Goal: Task Accomplishment & Management: Use online tool/utility

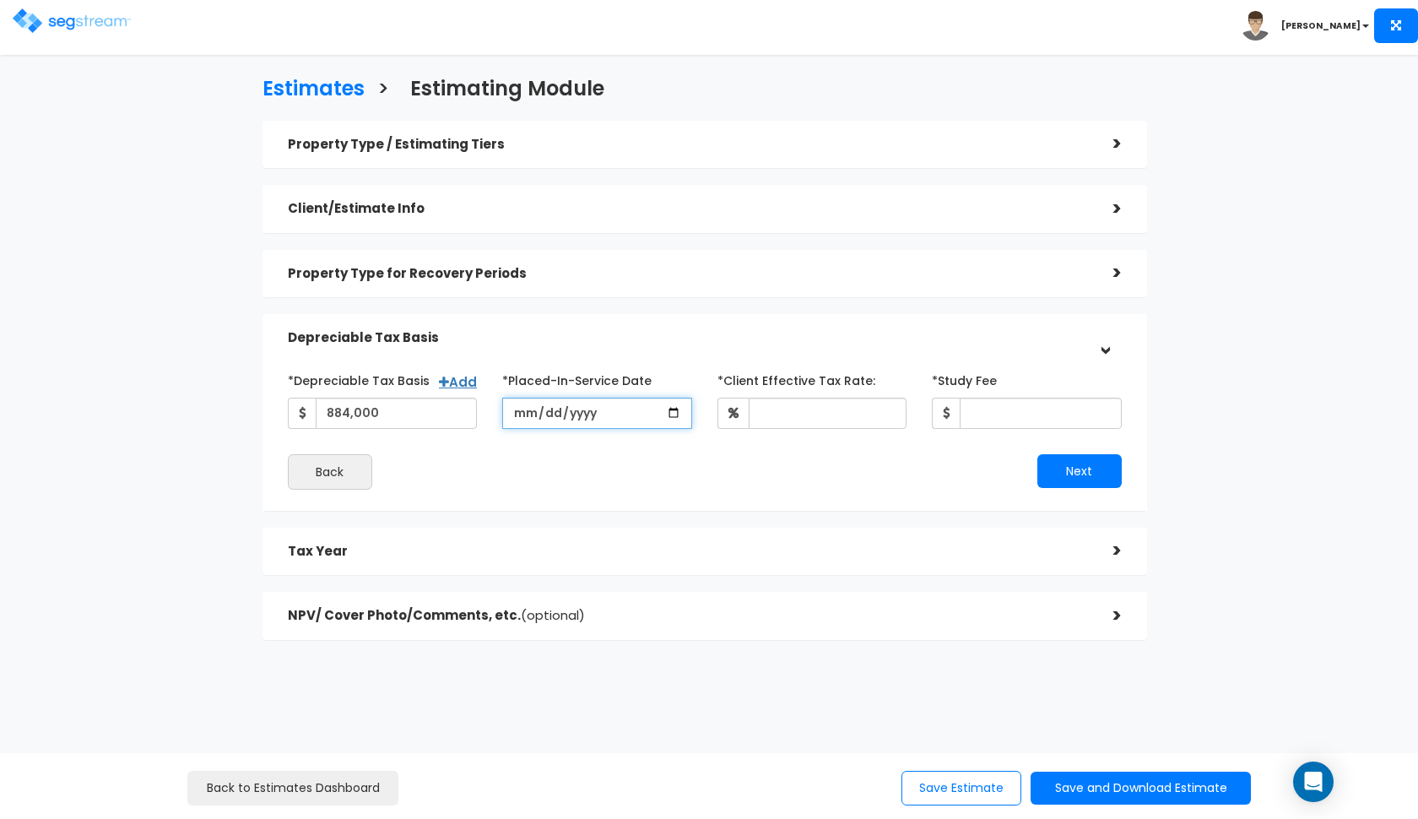
click at [529, 418] on input "date" at bounding box center [597, 413] width 190 height 31
type input "[DATE]"
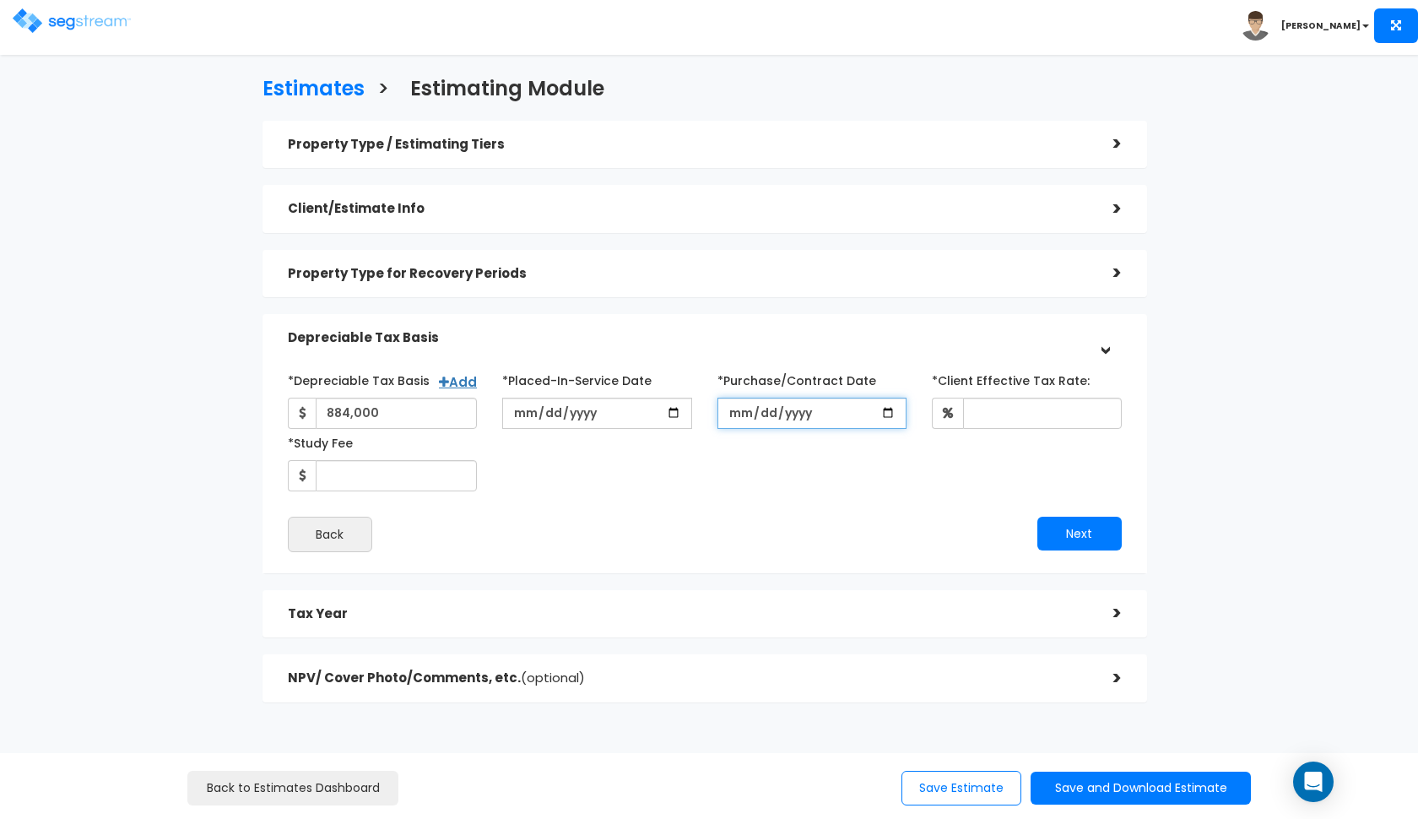
click at [741, 417] on input "*Purchase/Contract Date" at bounding box center [813, 413] width 190 height 31
type input "[DATE]"
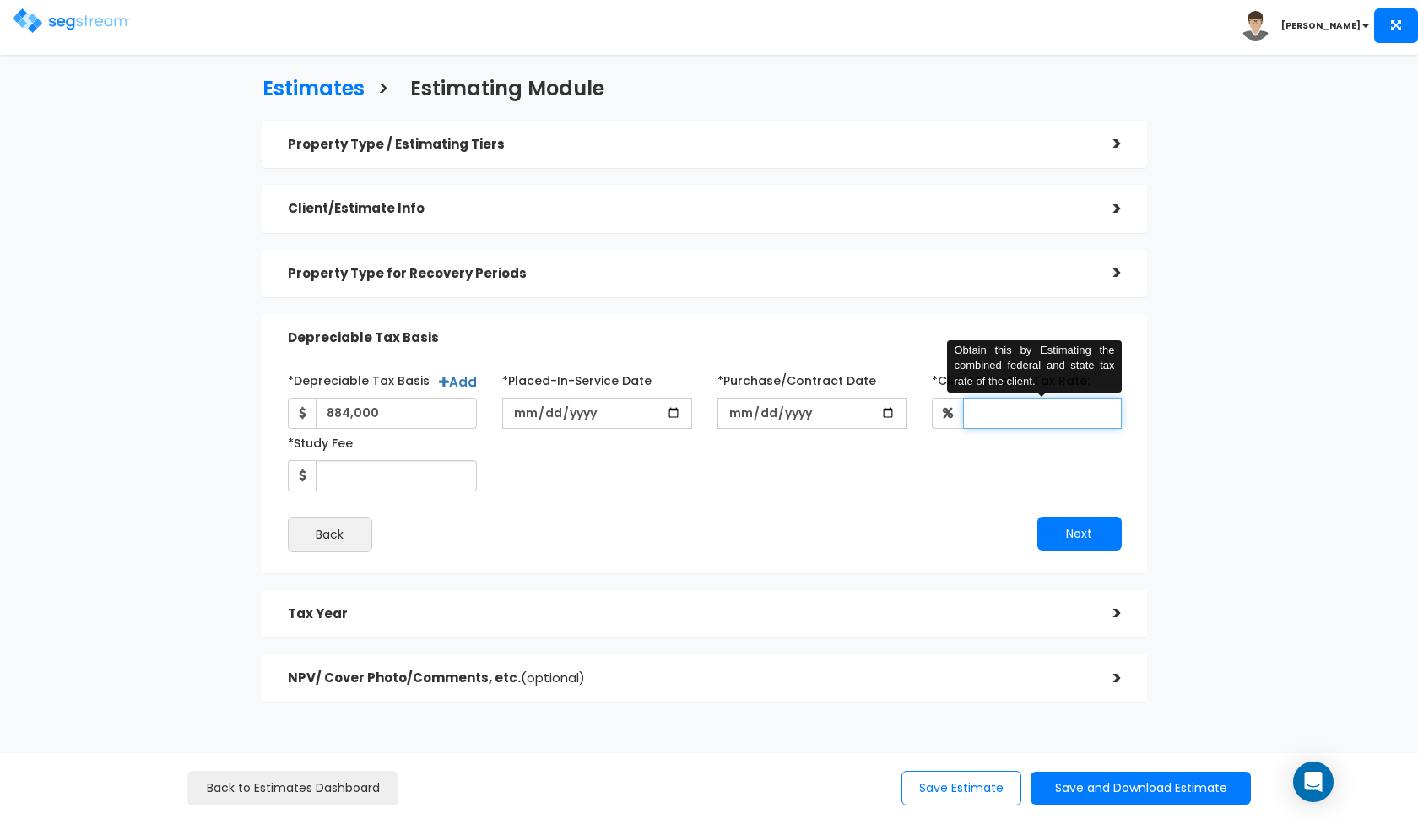
click at [997, 420] on input "*Client Effective Tax Rate:" at bounding box center [1042, 413] width 159 height 31
type input "35"
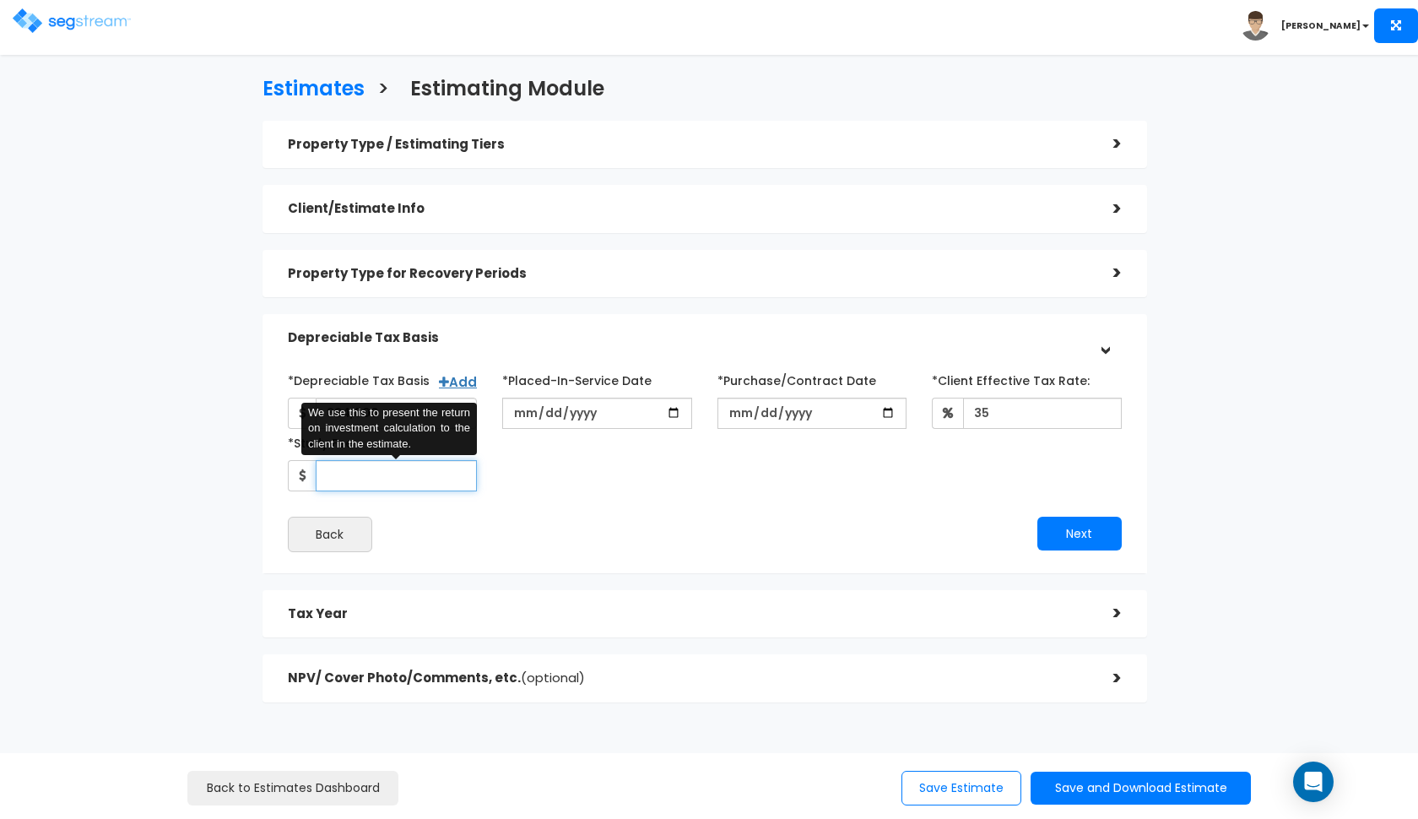
click at [354, 480] on input "*Study Fee" at bounding box center [397, 475] width 162 height 31
type input "2,900"
click at [1098, 538] on button "Next" at bounding box center [1079, 534] width 84 height 34
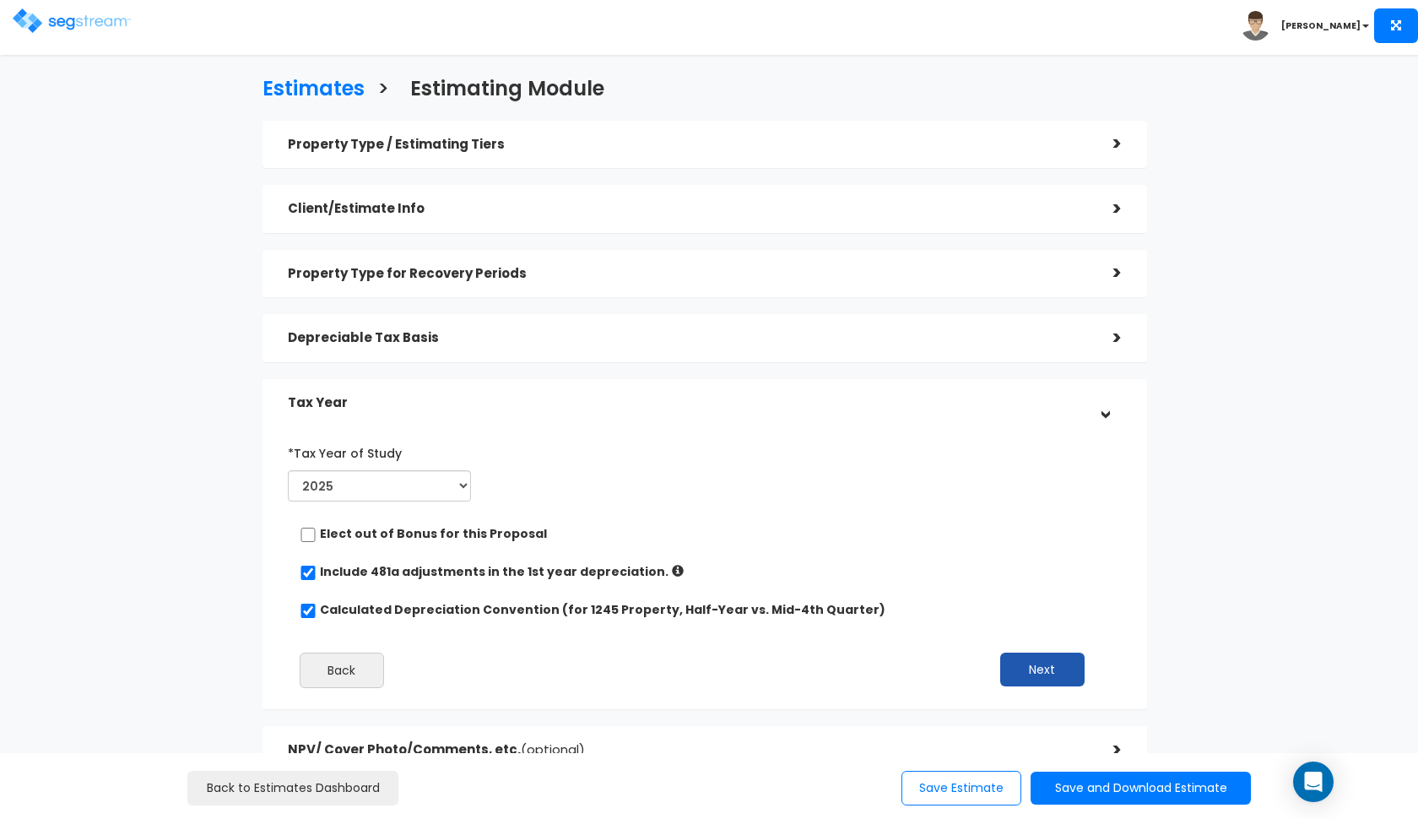
click at [1042, 665] on button "Next" at bounding box center [1042, 670] width 84 height 34
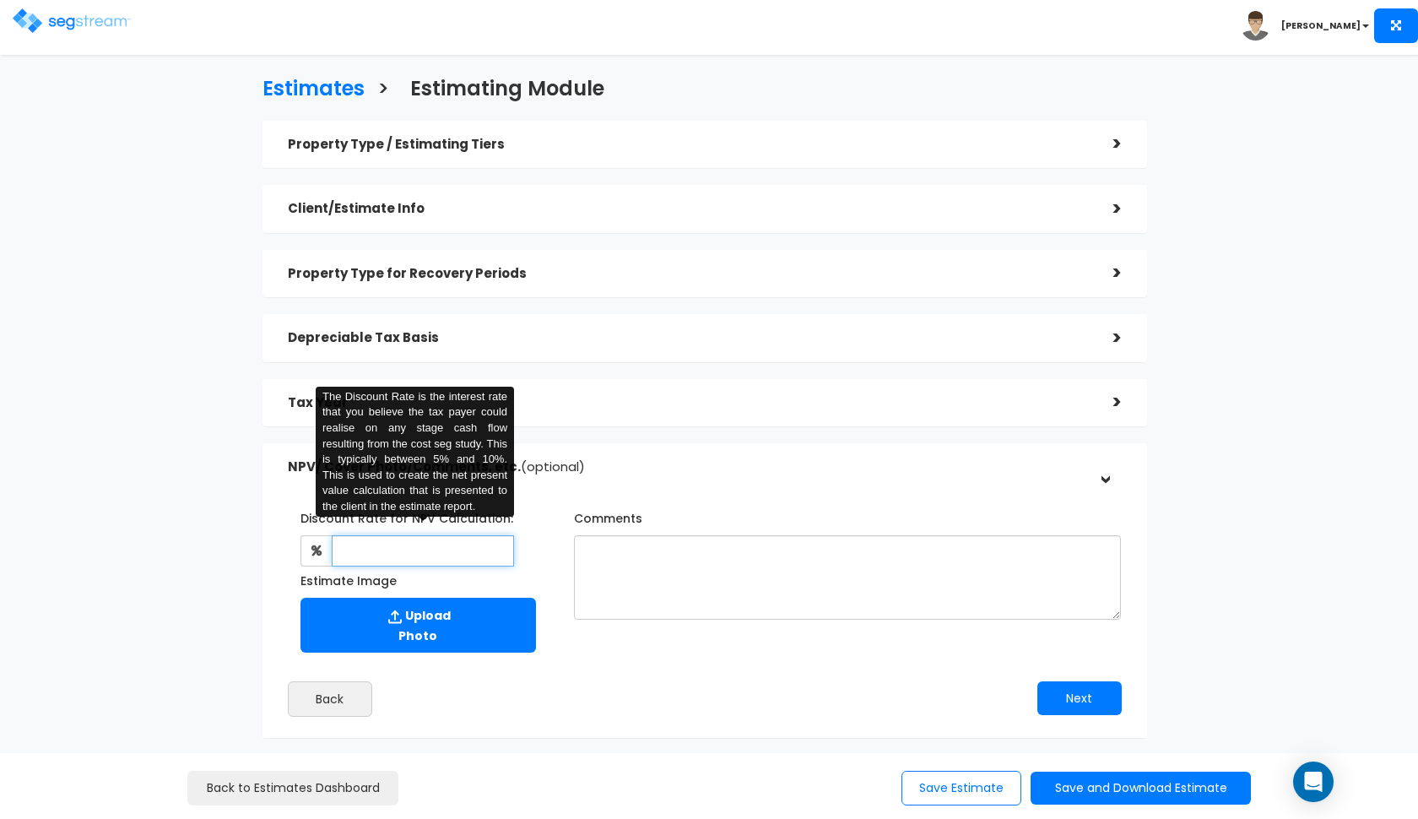
click at [486, 549] on input "text" at bounding box center [423, 550] width 183 height 31
type input "8"
click at [199, 469] on div "Estimates > Estimating Module Property Type / Estimating Tiers > *Property Type…" at bounding box center [704, 411] width 1161 height 953
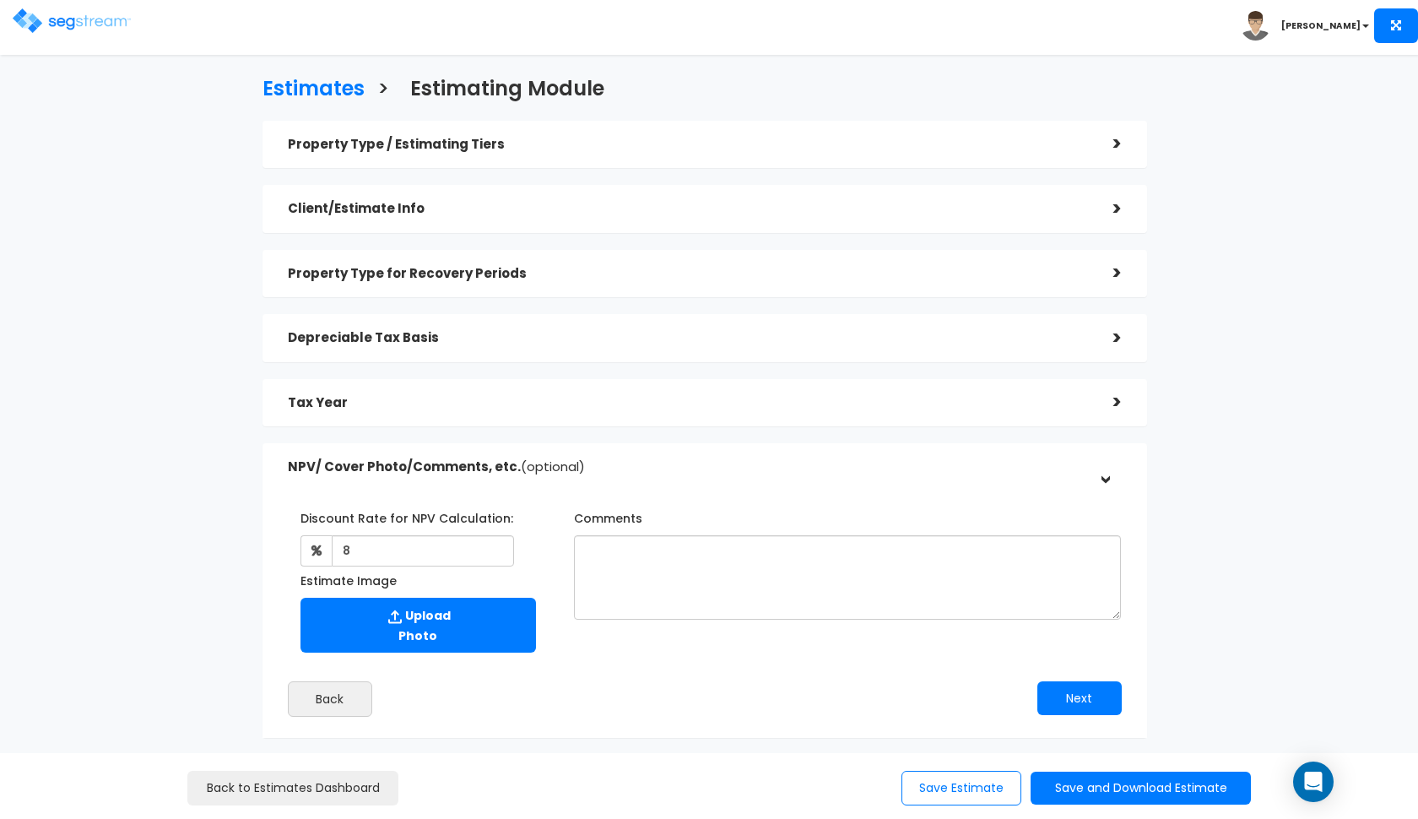
click at [376, 412] on div "Tax Year" at bounding box center [688, 402] width 800 height 31
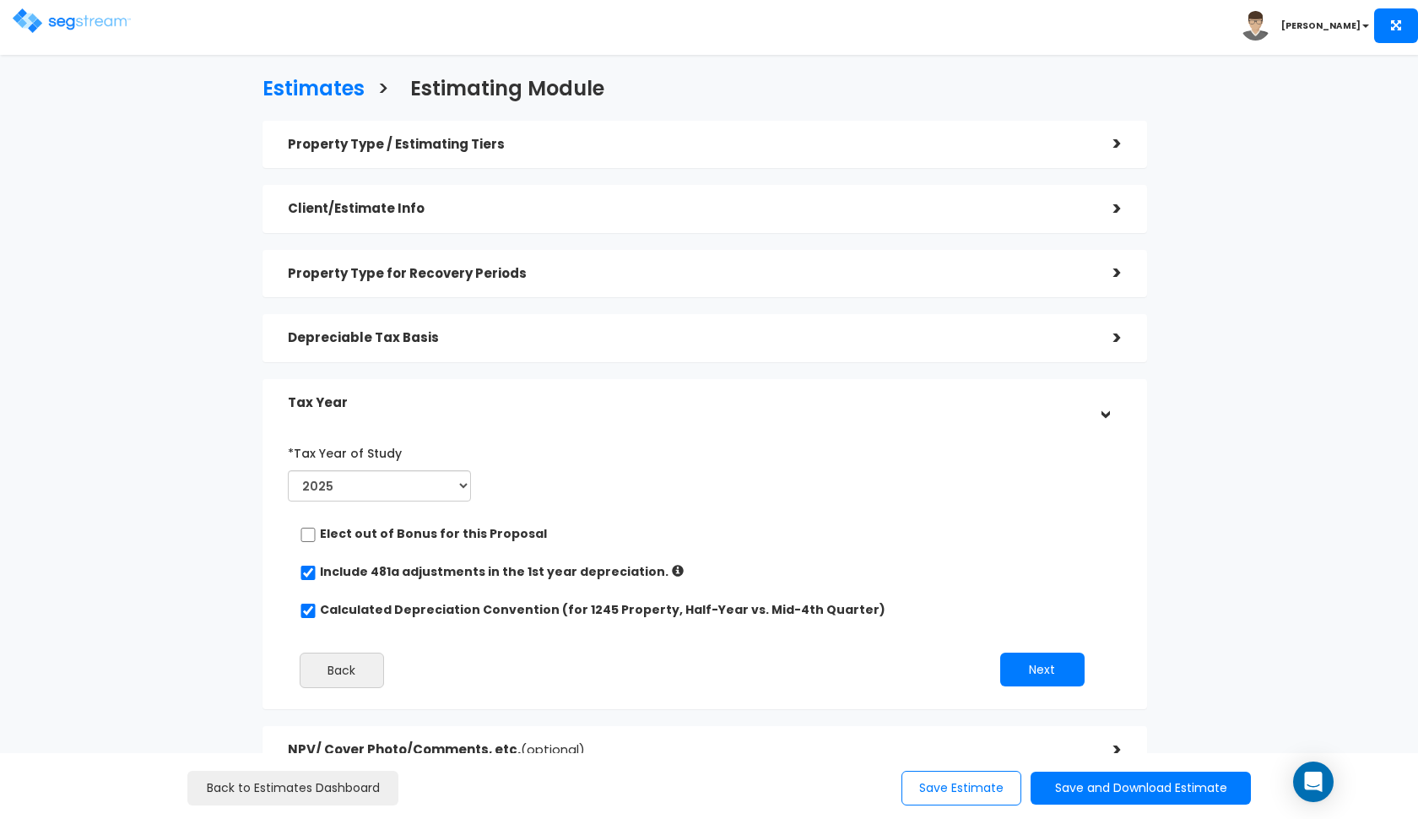
click at [518, 345] on div "Depreciable Tax Basis" at bounding box center [688, 337] width 800 height 31
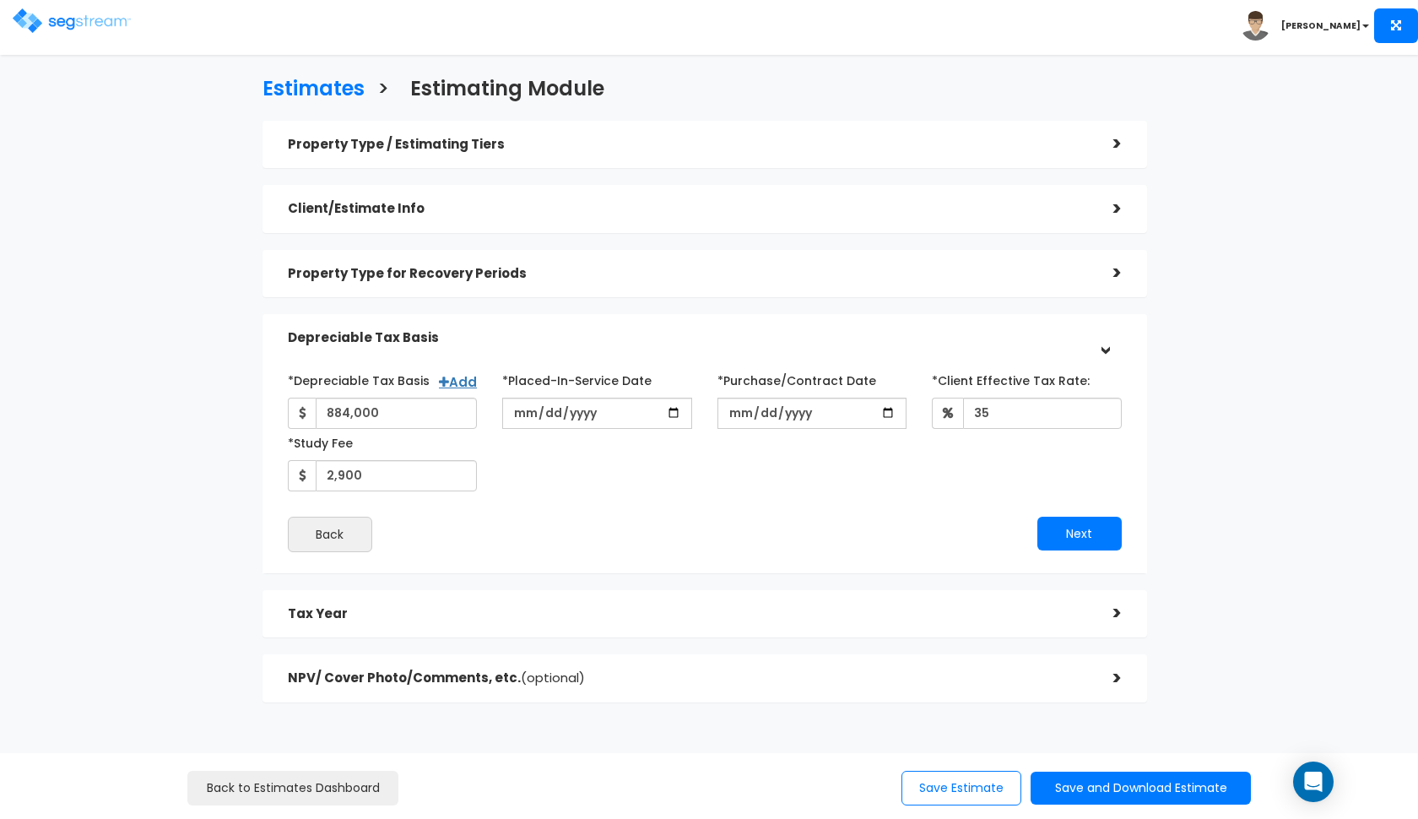
click at [582, 275] on h5 "Property Type for Recovery Periods" at bounding box center [688, 274] width 800 height 14
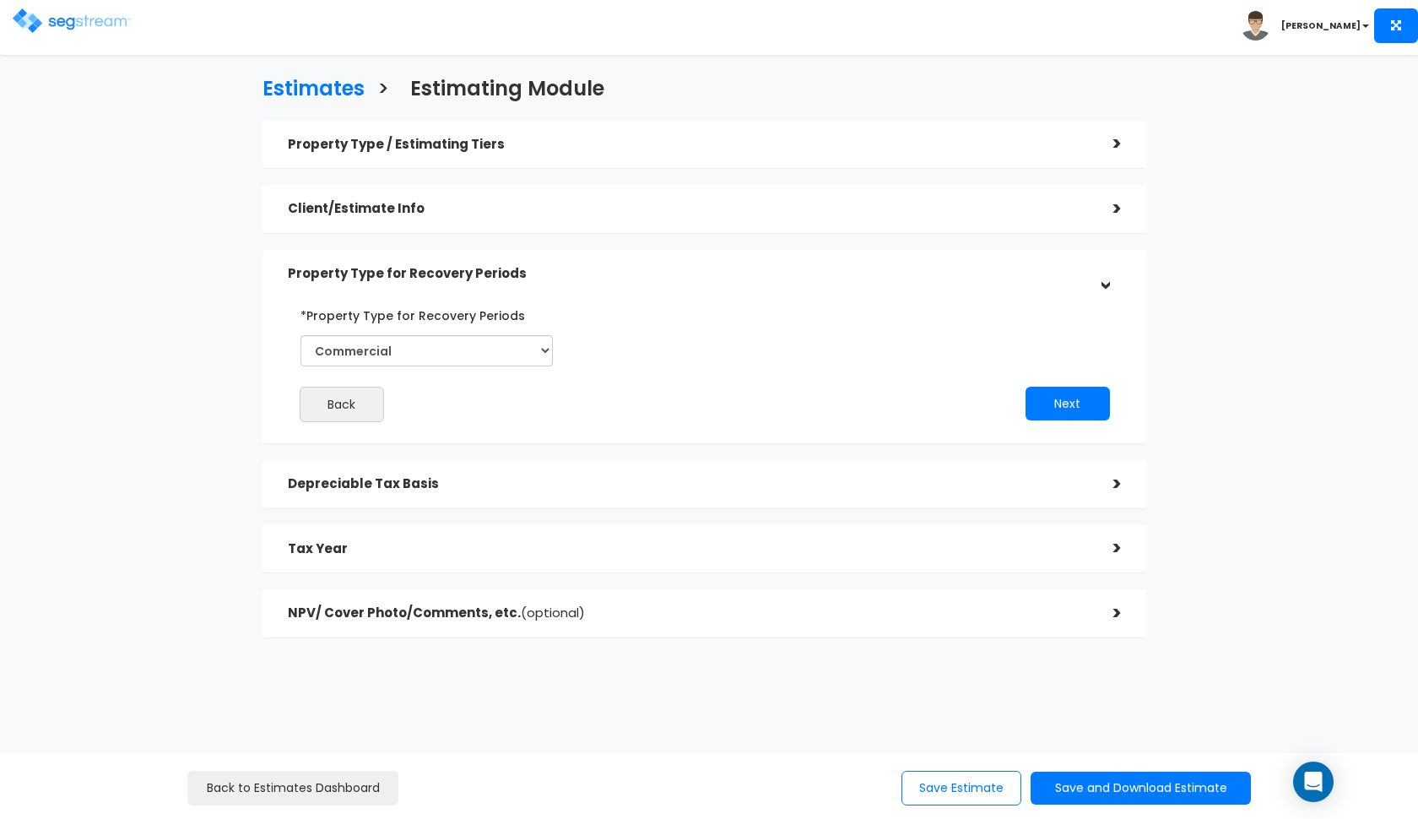
click at [640, 207] on h5 "Client/Estimate Info" at bounding box center [688, 209] width 800 height 14
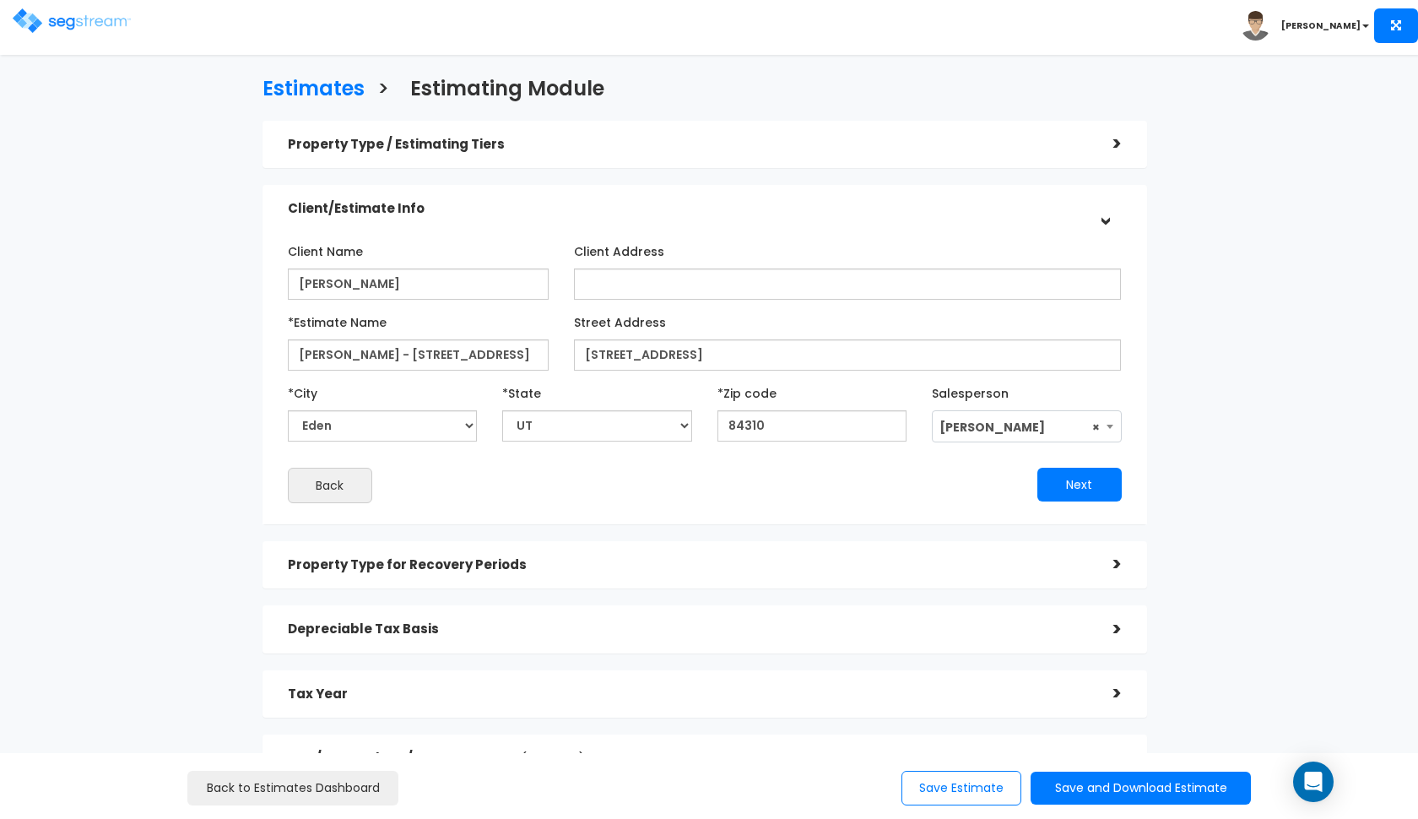
click at [686, 152] on div "Property Type / Estimating Tiers" at bounding box center [688, 144] width 800 height 31
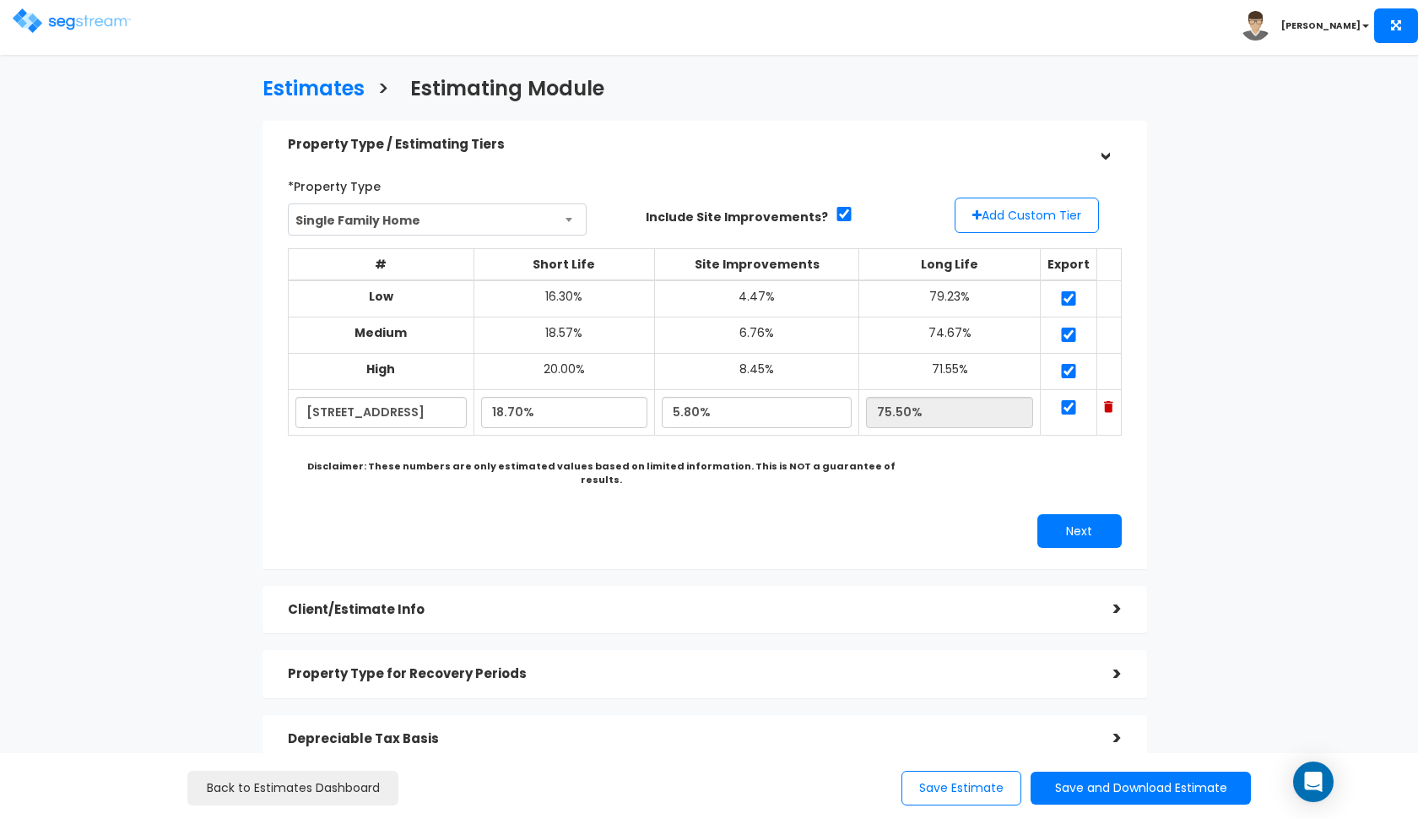
click at [686, 152] on div "Property Type / Estimating Tiers" at bounding box center [688, 144] width 800 height 31
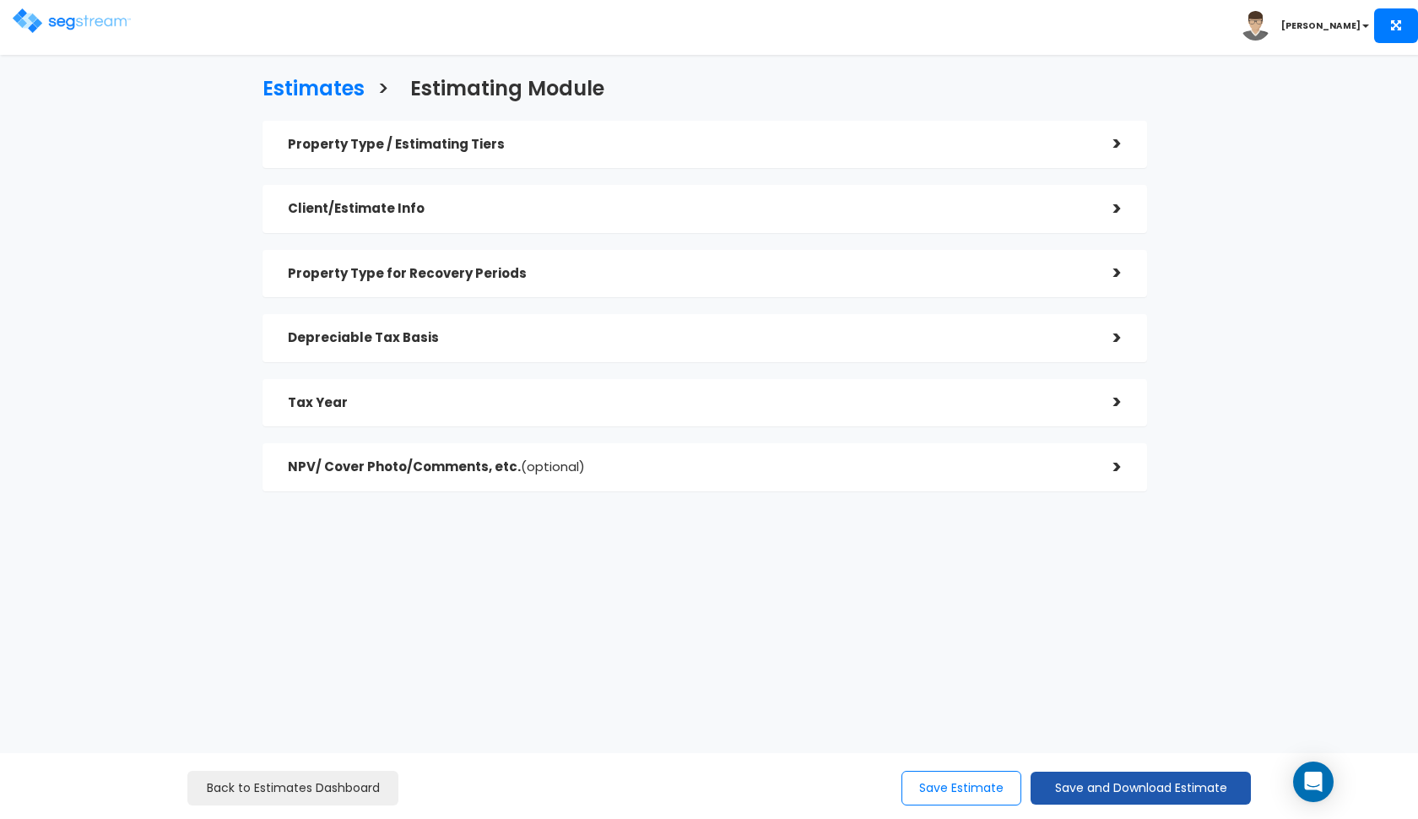
click at [1068, 785] on button "Save and Download Estimate" at bounding box center [1141, 788] width 220 height 33
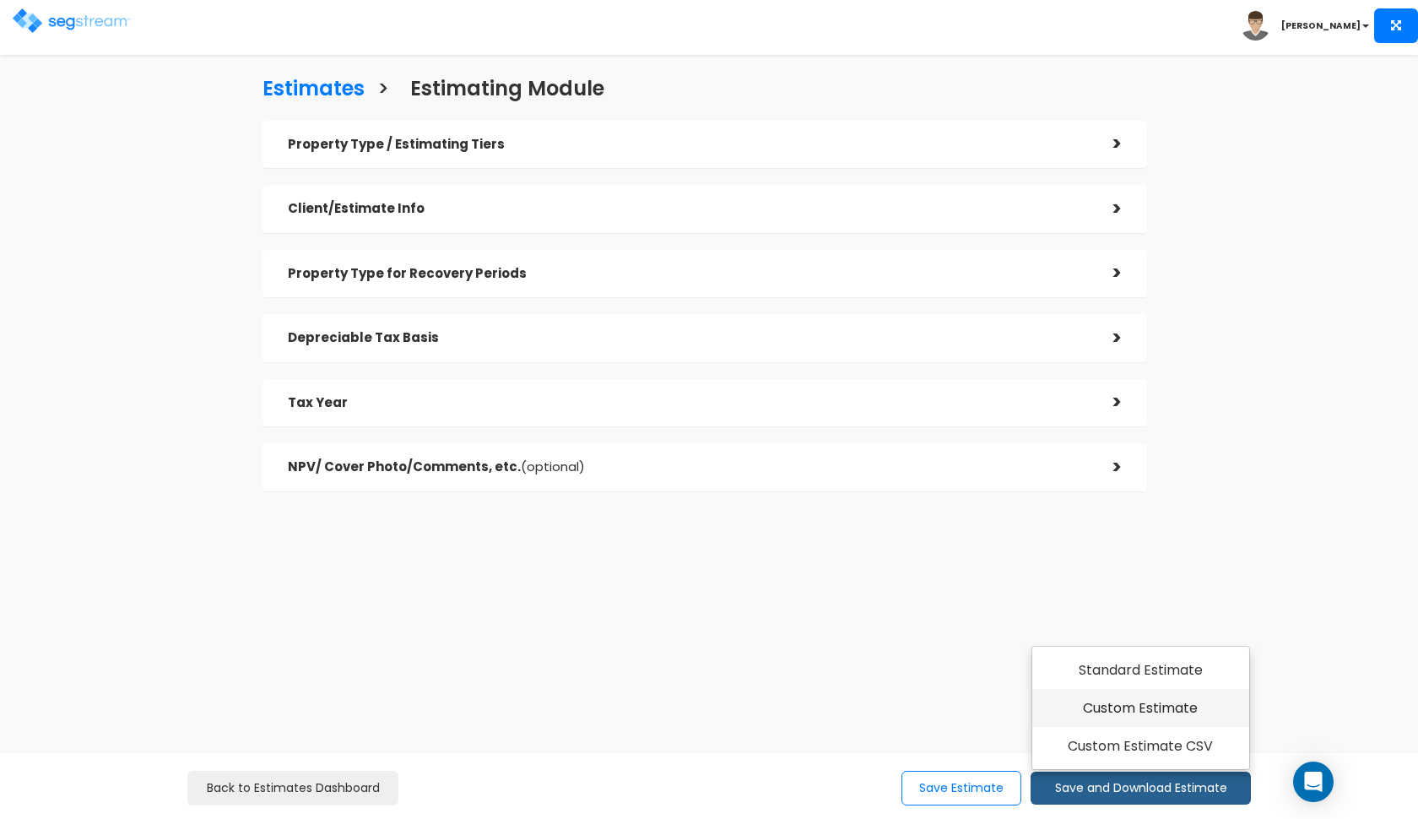
click at [1125, 707] on link "Custom Estimate" at bounding box center [1140, 708] width 217 height 39
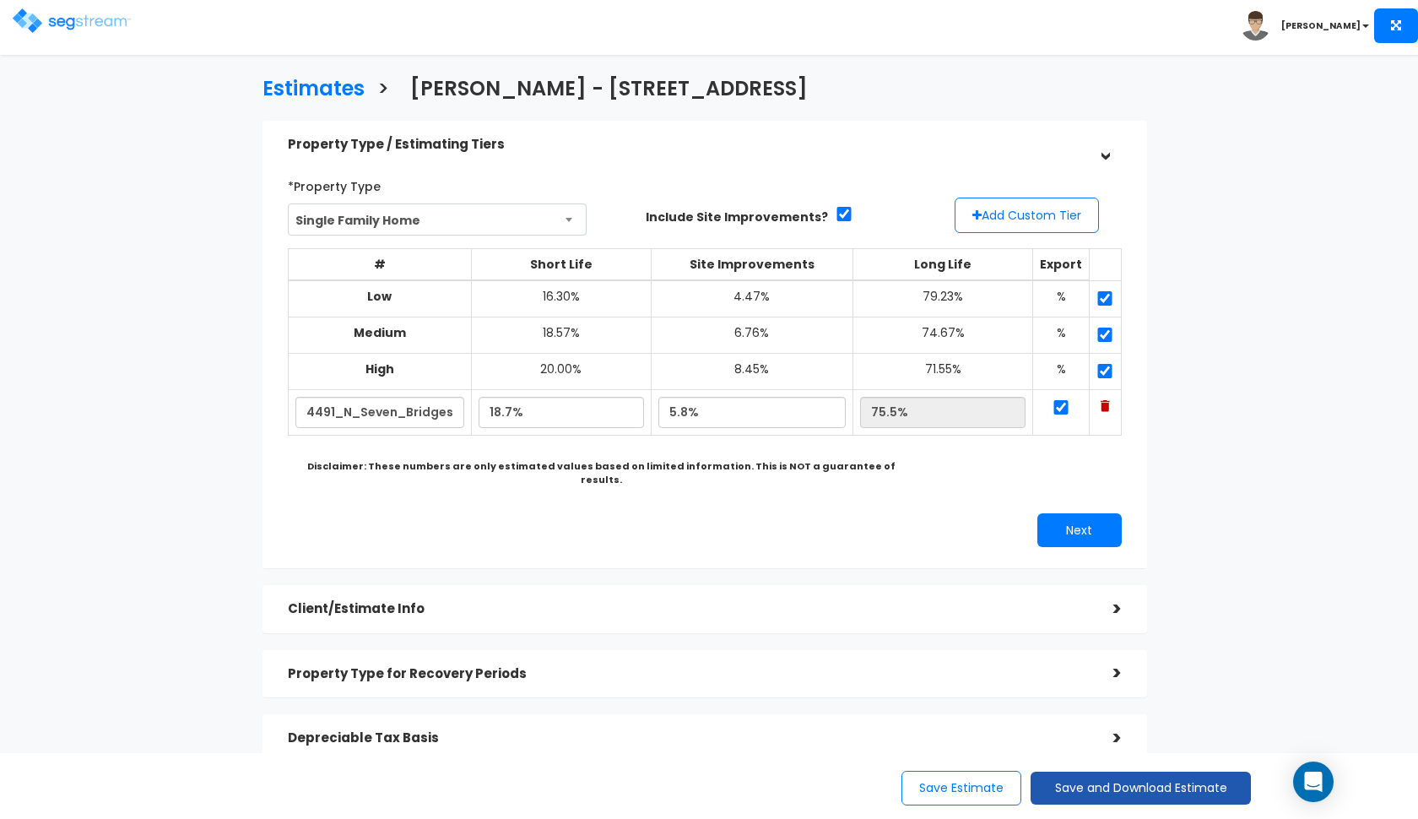
click at [1107, 793] on button "Save and Download Estimate" at bounding box center [1141, 788] width 220 height 33
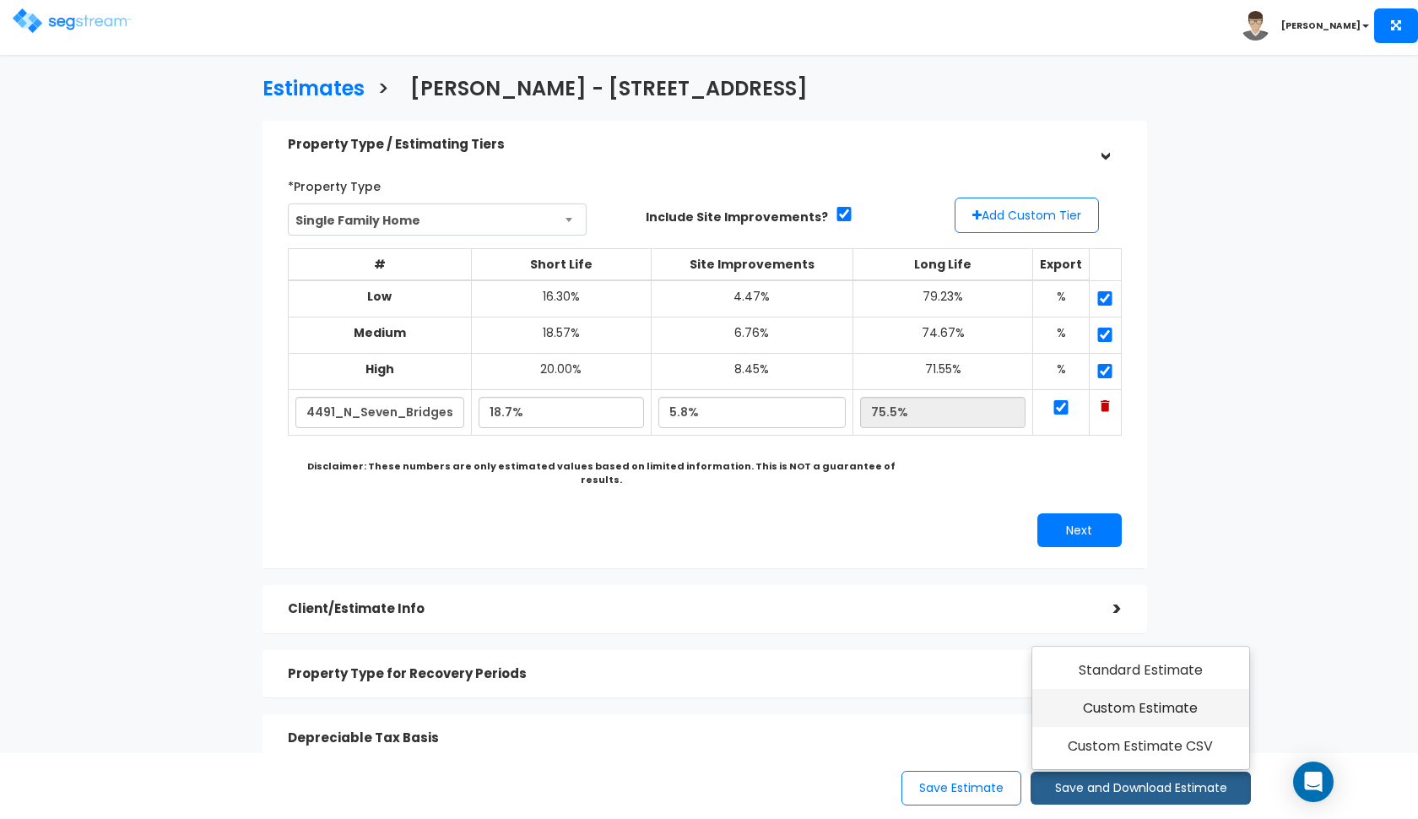
click at [1166, 707] on link "Custom Estimate" at bounding box center [1140, 708] width 217 height 39
